Goal: Information Seeking & Learning: Learn about a topic

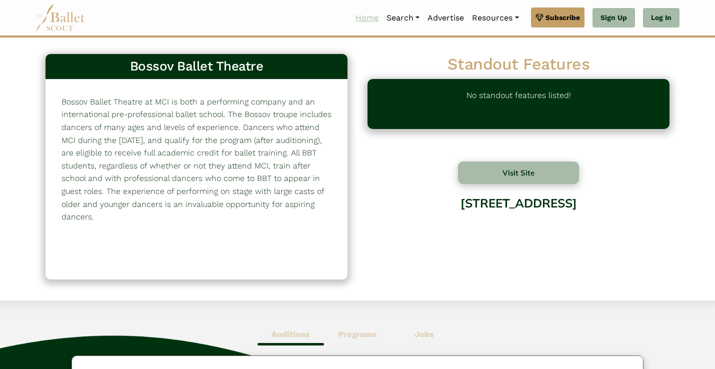
click at [358, 13] on link "Home" at bounding box center [366, 17] width 31 height 21
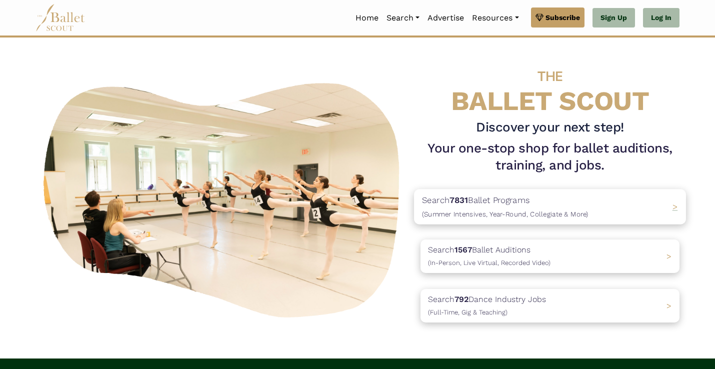
click at [535, 201] on p "Search 7831 Ballet Programs (Summer Intensives, Year-Round, Collegiate & More)" at bounding box center [505, 206] width 166 height 27
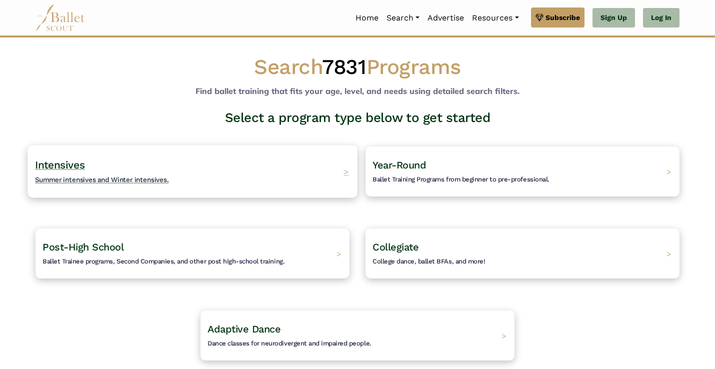
click at [66, 162] on span "Intensives" at bounding box center [60, 164] width 50 height 12
click at [116, 158] on h4 "Intensives Summer intensives and Winter intensives." at bounding box center [102, 171] width 134 height 27
click at [118, 168] on h4 "Intensives Summer intensives and Winter intensives." at bounding box center [102, 171] width 134 height 27
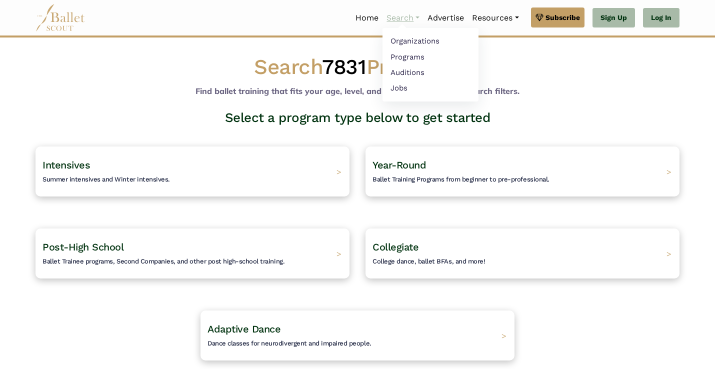
click at [399, 17] on link "Search" at bounding box center [402, 17] width 41 height 21
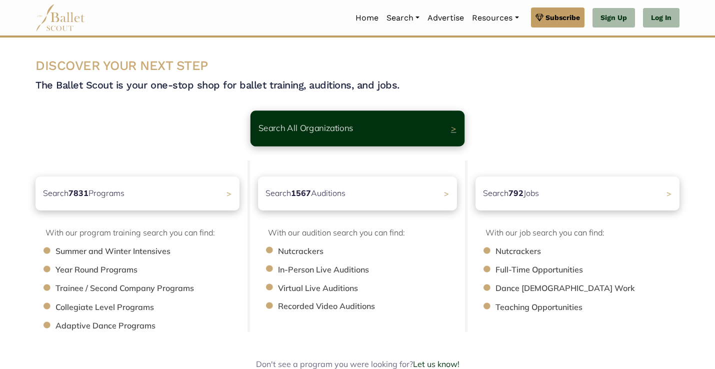
click at [347, 129] on p "Search All Organizations" at bounding box center [305, 127] width 95 height 13
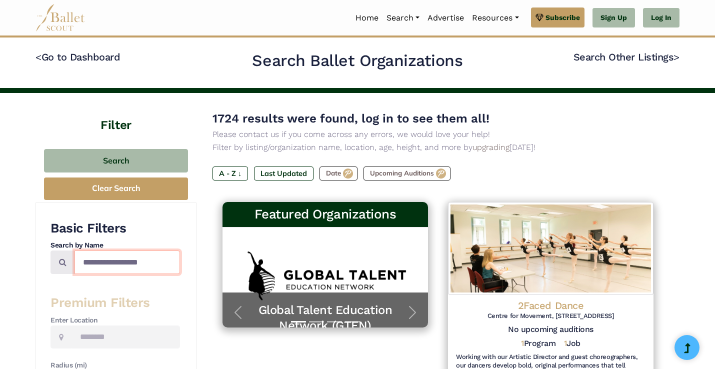
click at [124, 267] on input "Search by names..." at bounding box center [126, 261] width 105 height 23
type input "**********"
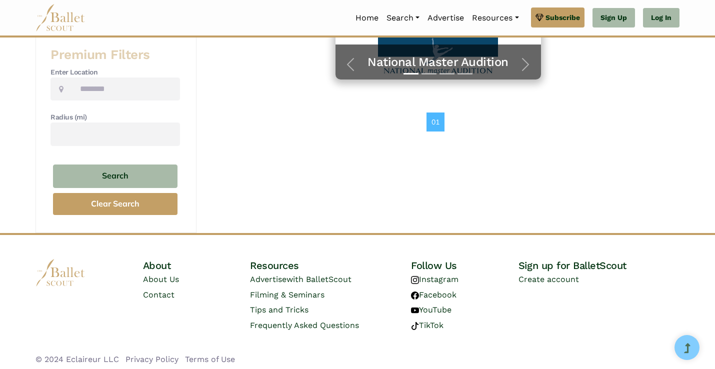
scroll to position [247, 0]
click at [359, 18] on link "Home" at bounding box center [366, 17] width 31 height 21
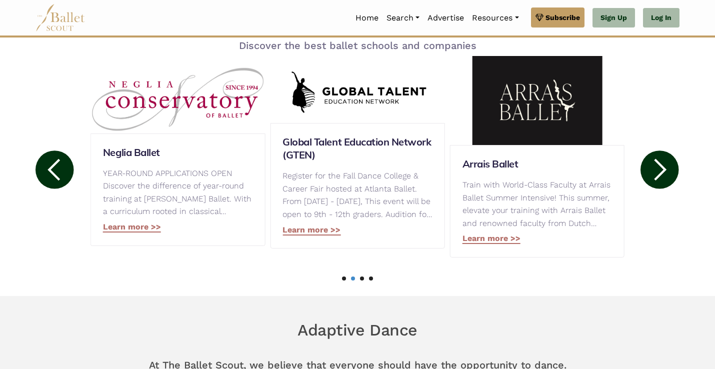
scroll to position [504, 0]
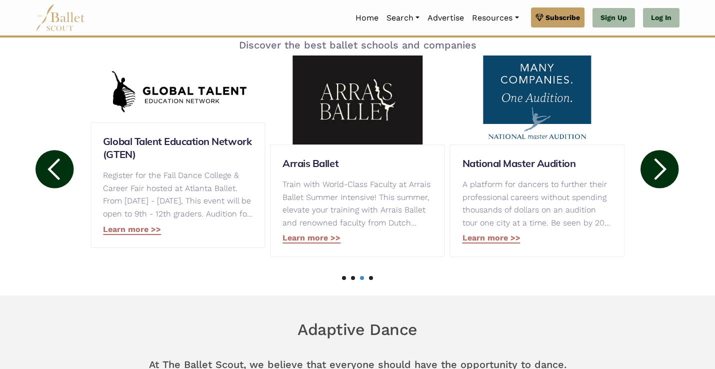
click at [656, 168] on circle at bounding box center [659, 169] width 38 height 38
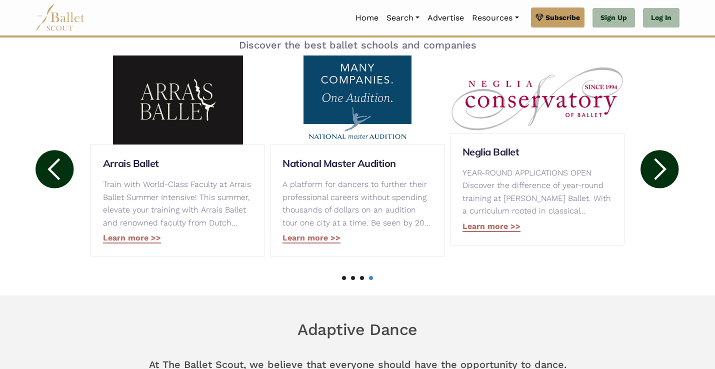
click at [656, 168] on circle at bounding box center [659, 169] width 38 height 38
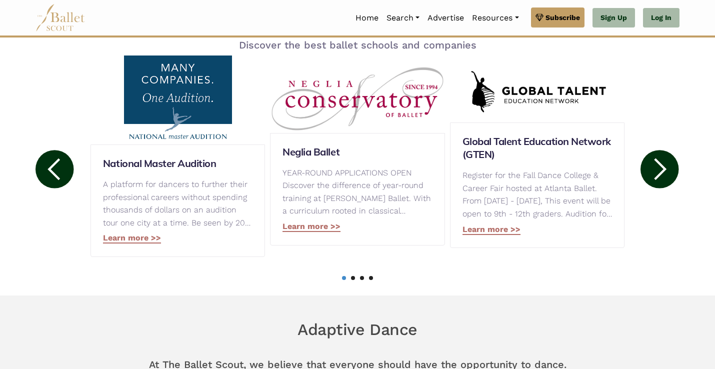
click at [656, 168] on circle at bounding box center [659, 169] width 38 height 38
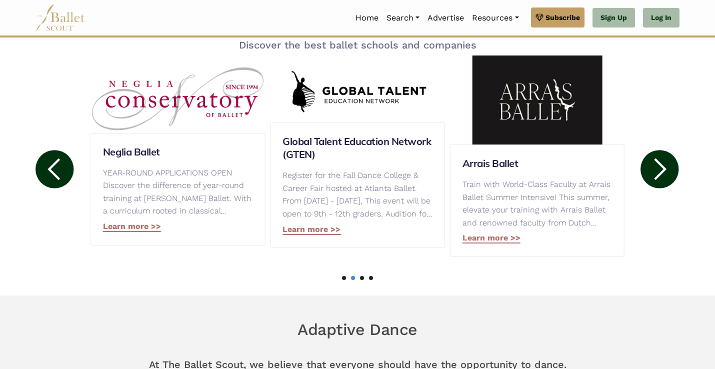
click at [655, 162] on circle at bounding box center [659, 169] width 38 height 38
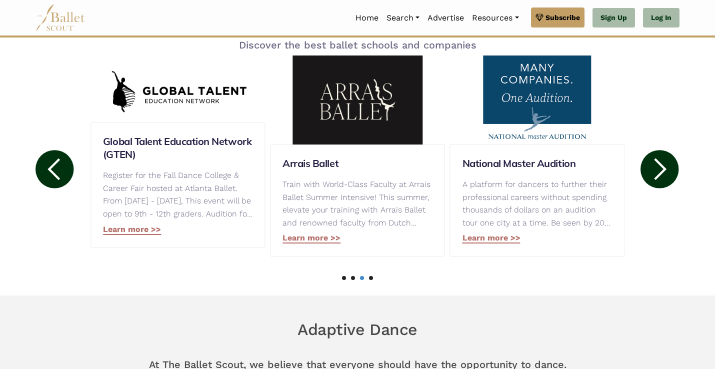
click at [655, 162] on circle at bounding box center [659, 169] width 38 height 38
